Goal: Task Accomplishment & Management: Manage account settings

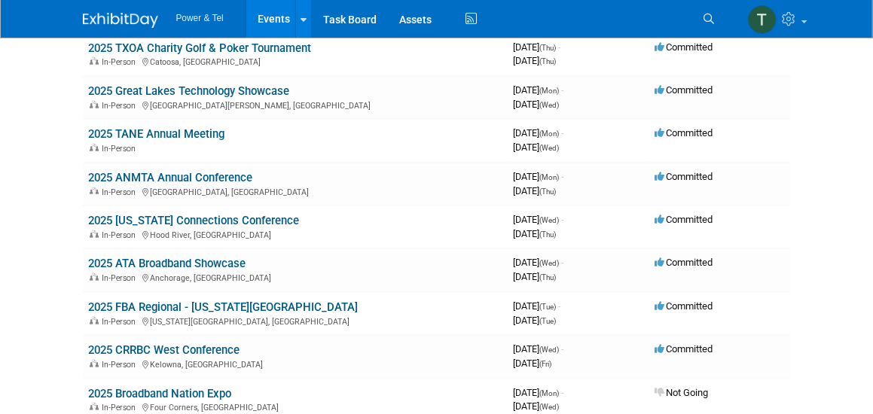
scroll to position [151, 0]
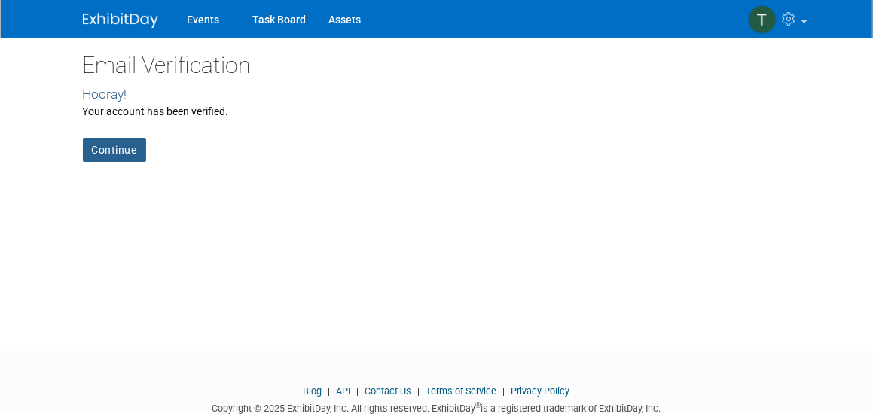
click at [99, 145] on link "Continue" at bounding box center [114, 150] width 63 height 24
